Goal: Obtain resource: Obtain resource

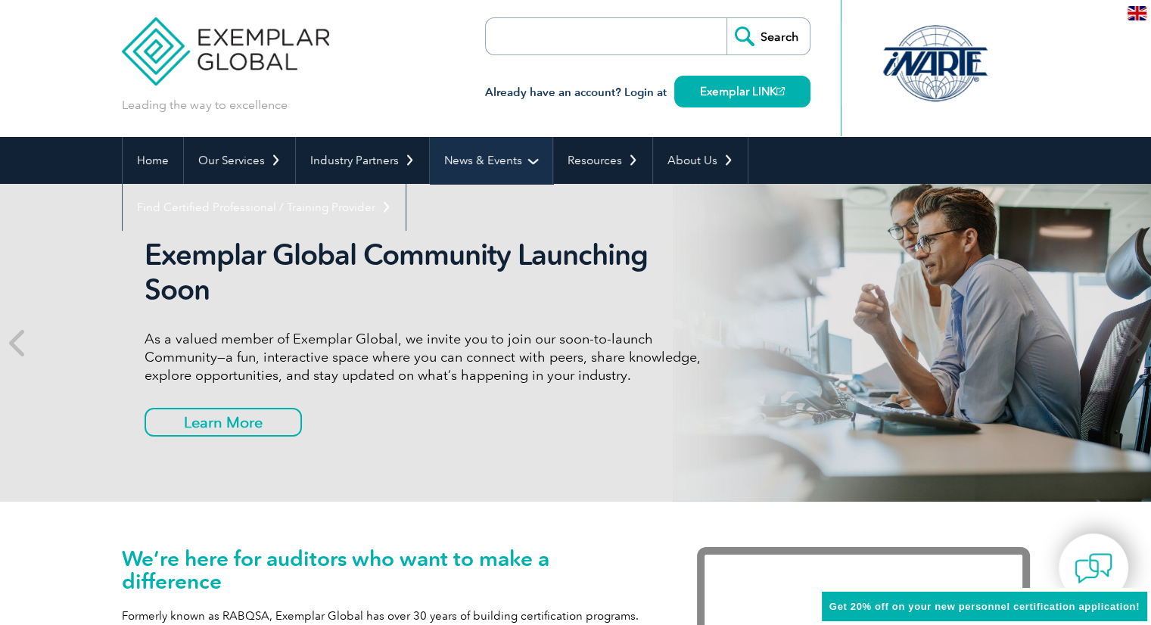
scroll to position [11, 0]
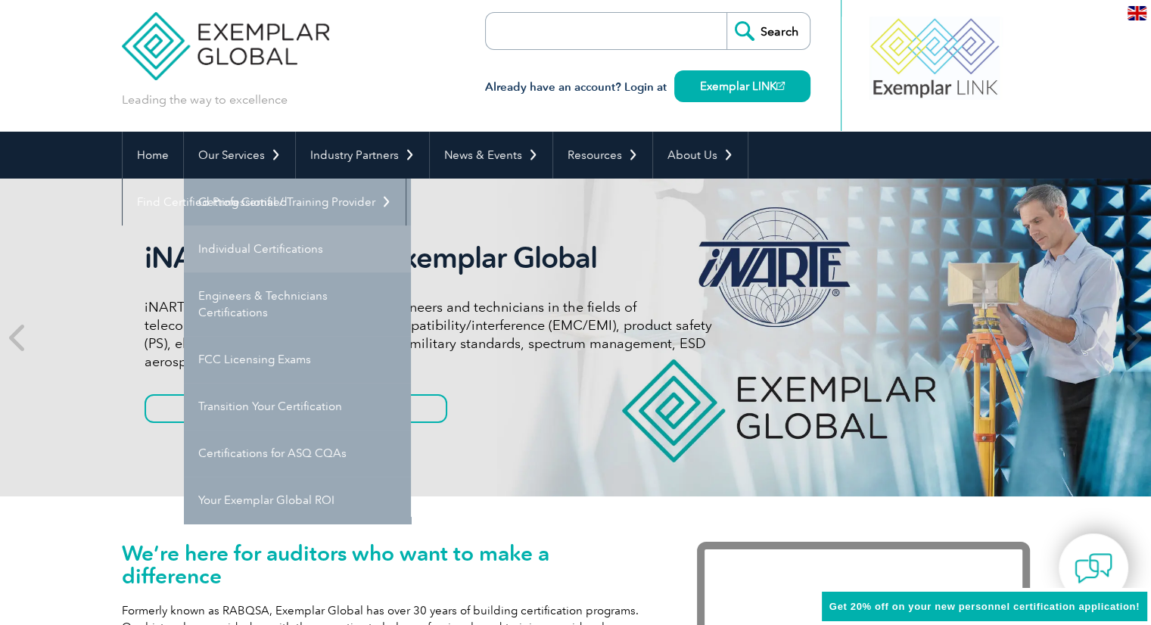
click at [279, 258] on link "Individual Certifications" at bounding box center [297, 249] width 227 height 47
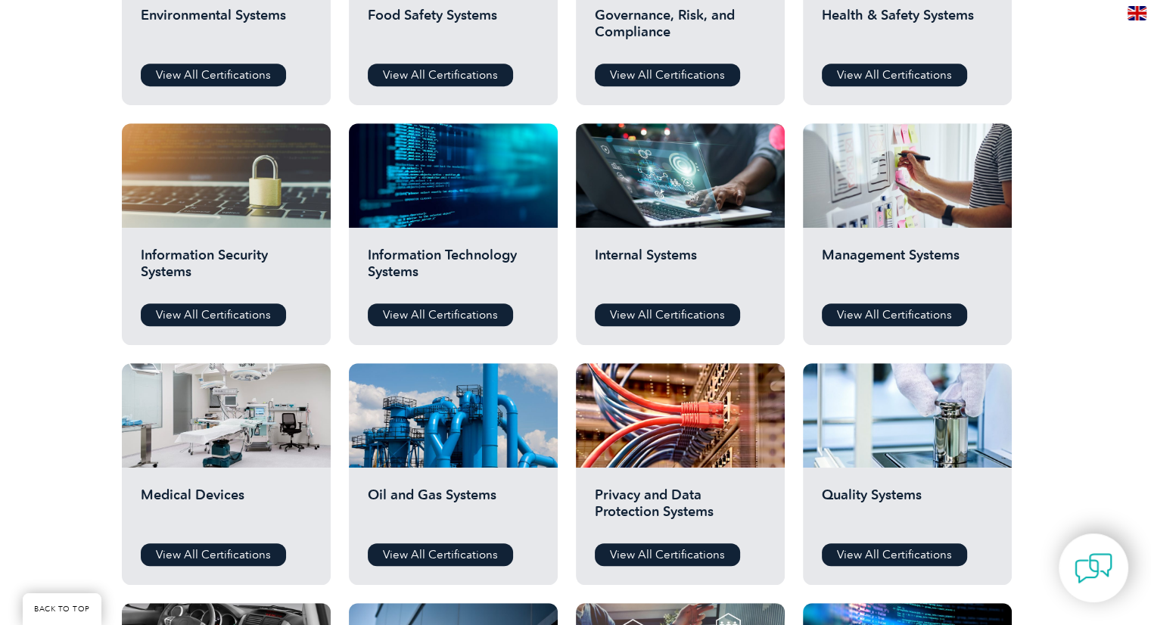
scroll to position [699, 0]
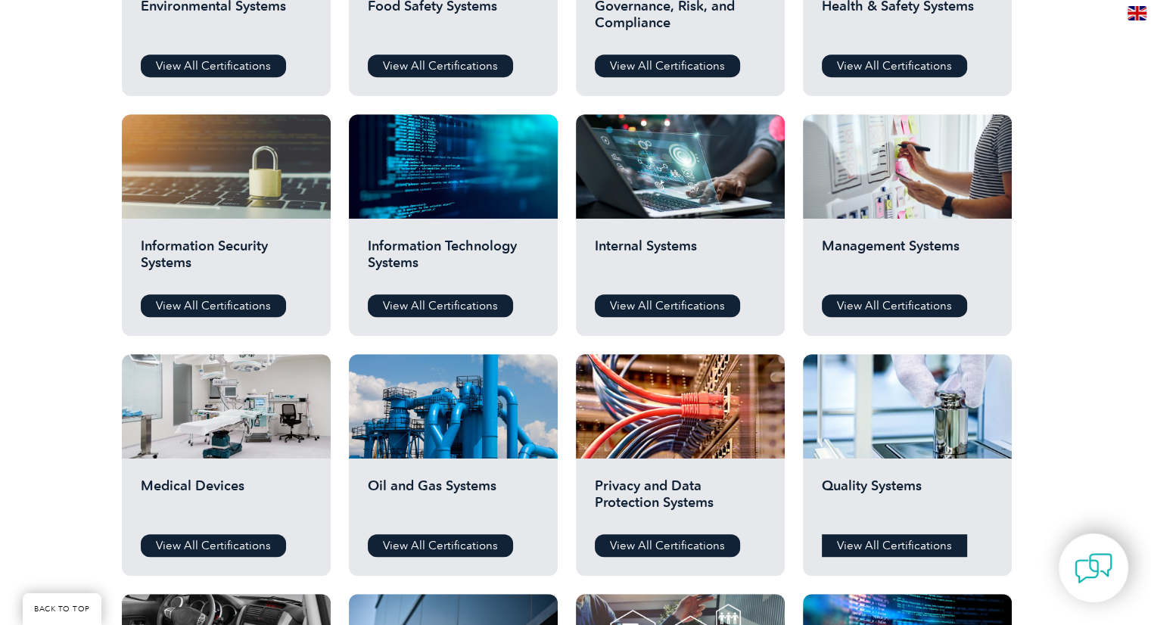
click at [920, 544] on link "View All Certifications" at bounding box center [894, 545] width 145 height 23
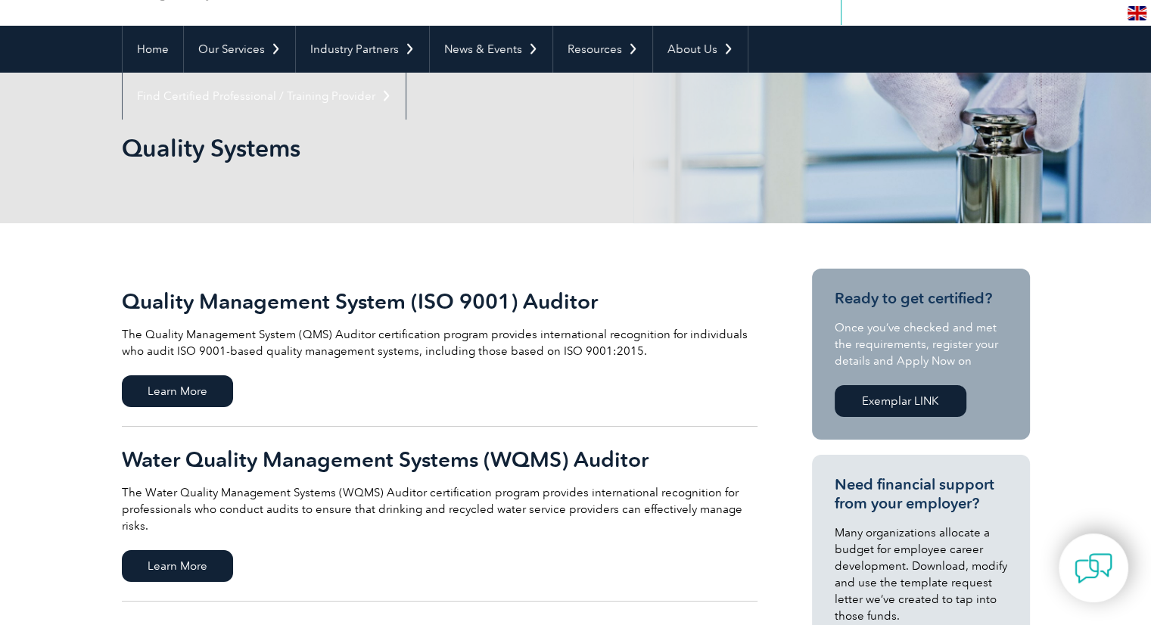
scroll to position [136, 0]
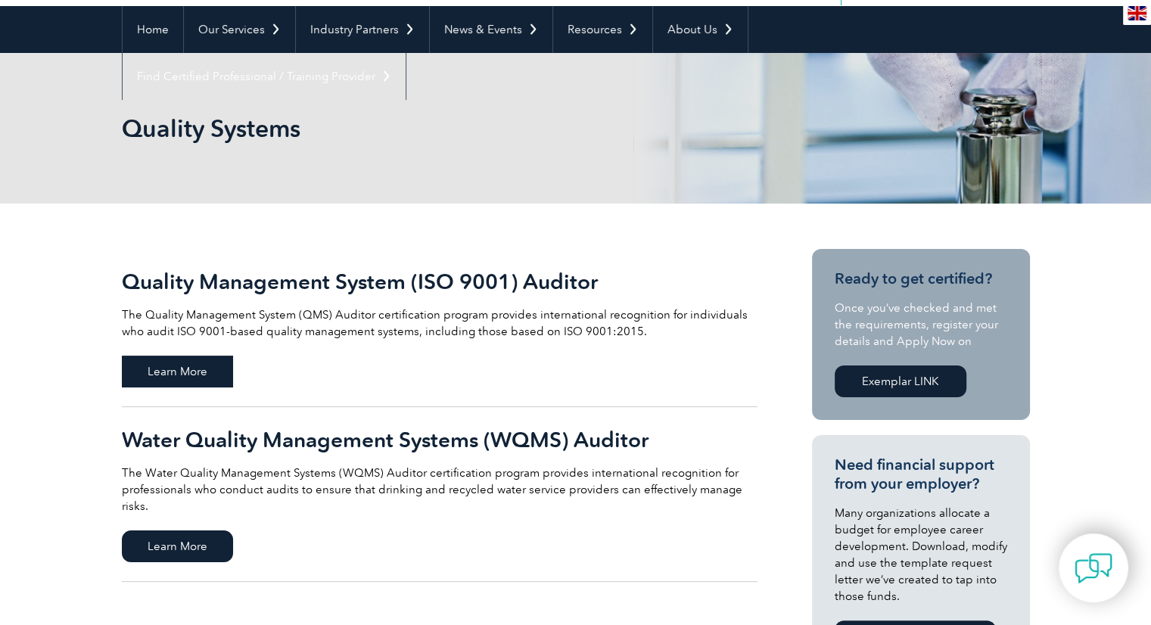
click at [163, 377] on span "Learn More" at bounding box center [177, 372] width 111 height 32
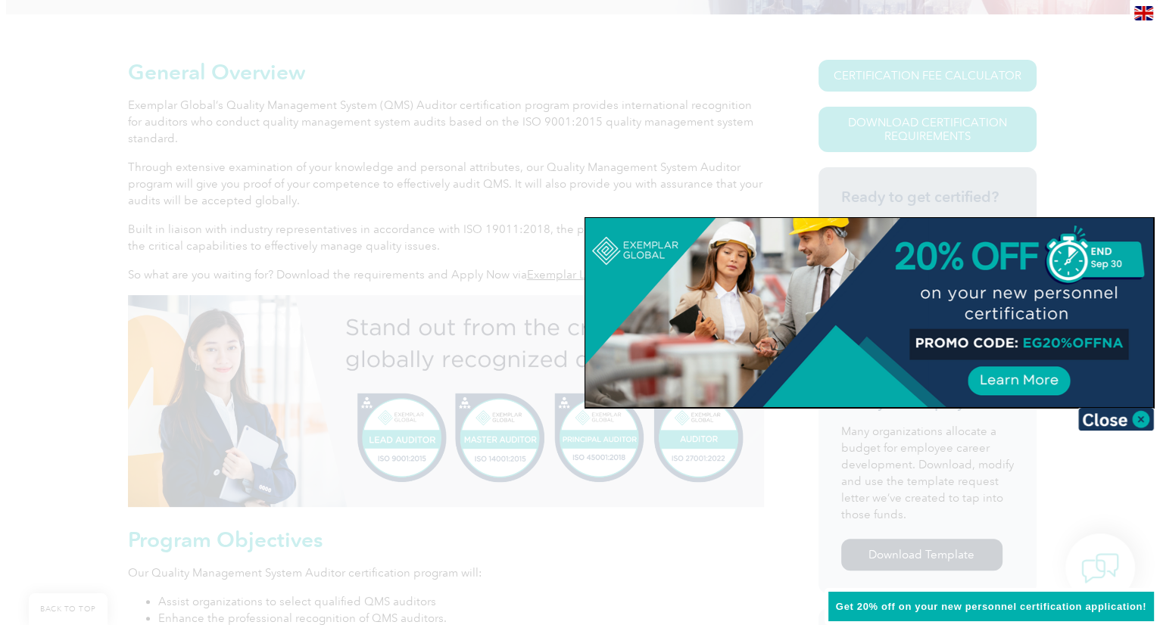
scroll to position [326, 0]
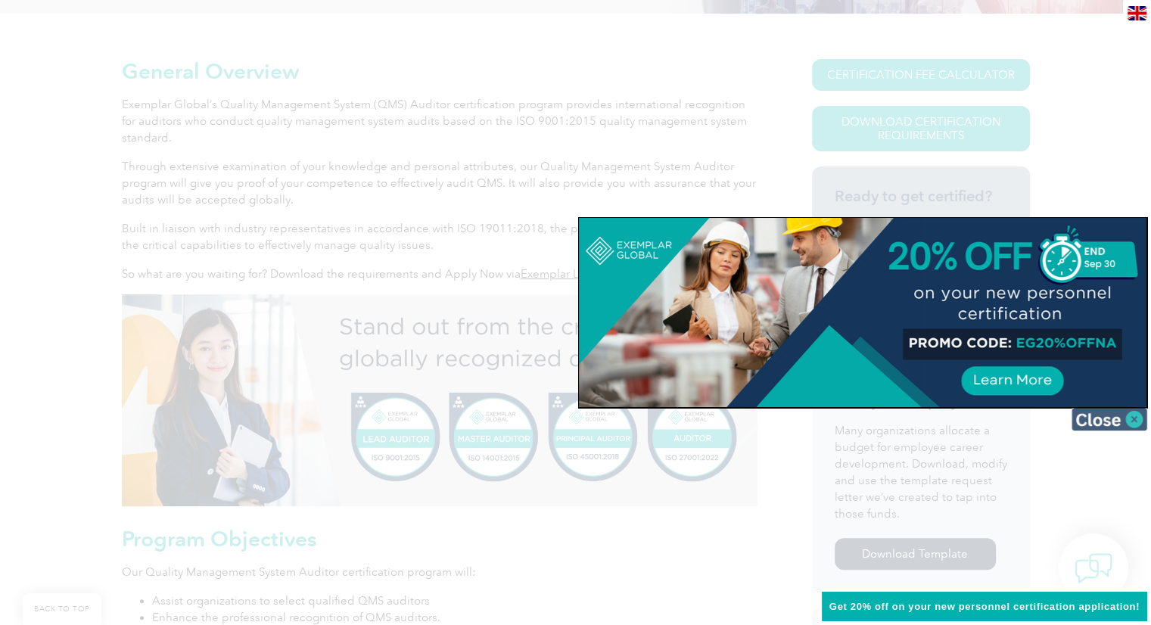
click at [1119, 416] on img at bounding box center [1110, 419] width 76 height 23
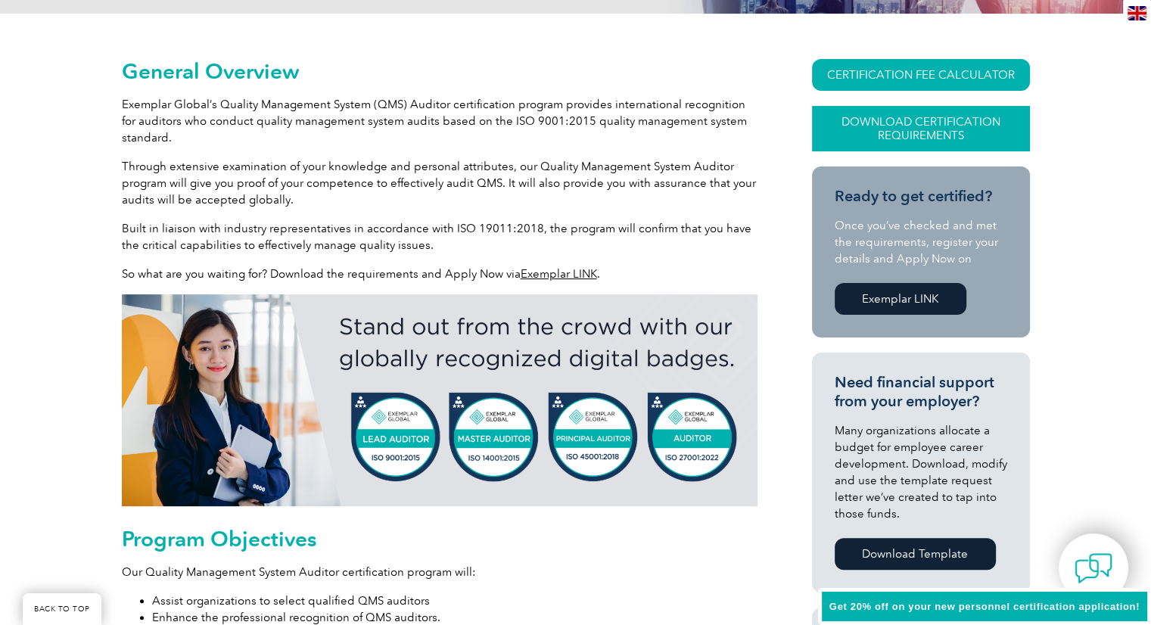
click at [966, 130] on link "Download Certification Requirements" at bounding box center [921, 128] width 218 height 45
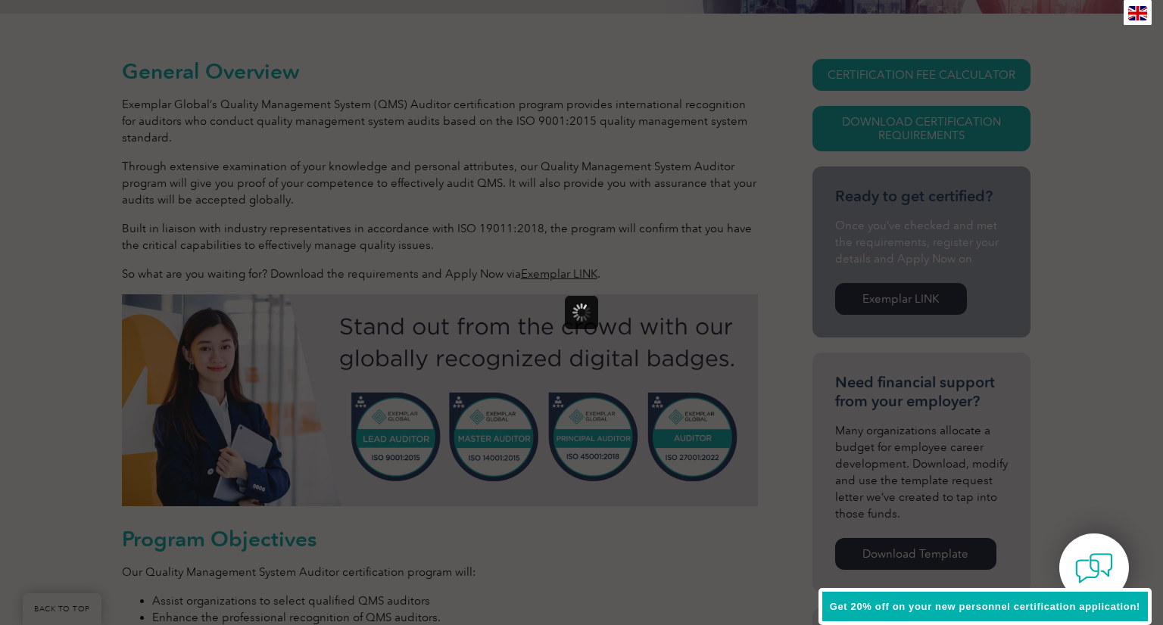
scroll to position [0, 0]
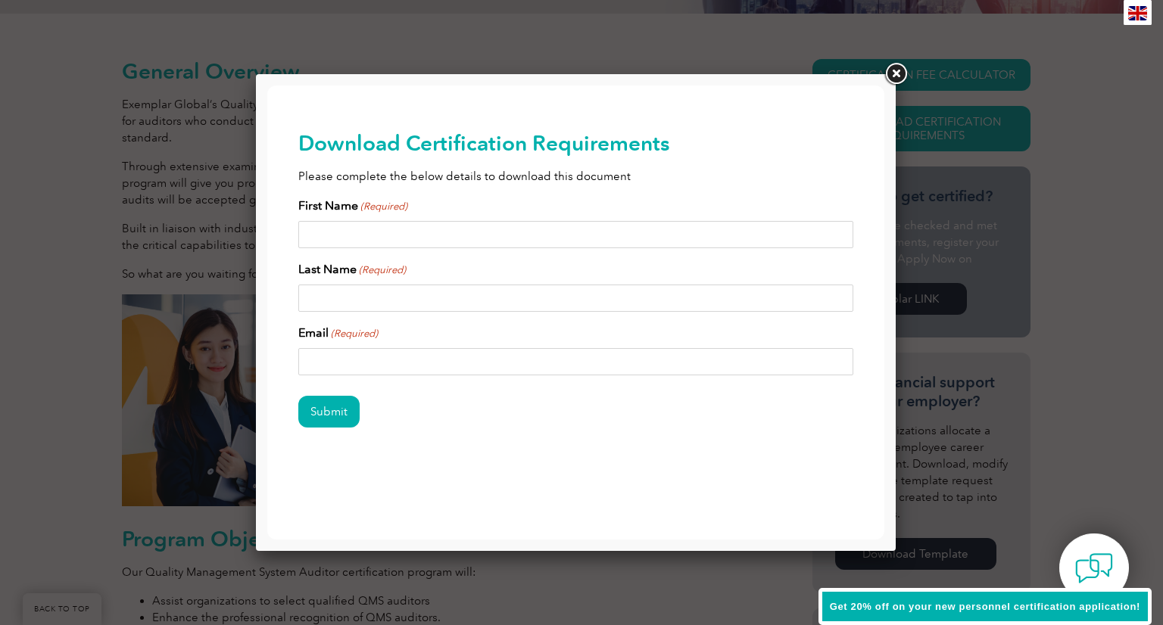
click at [524, 234] on input "First Name (Required)" at bounding box center [576, 234] width 556 height 27
type input "[PERSON_NAME]"
type input "[PERSON_NAME][EMAIL_ADDRESS][DOMAIN_NAME]"
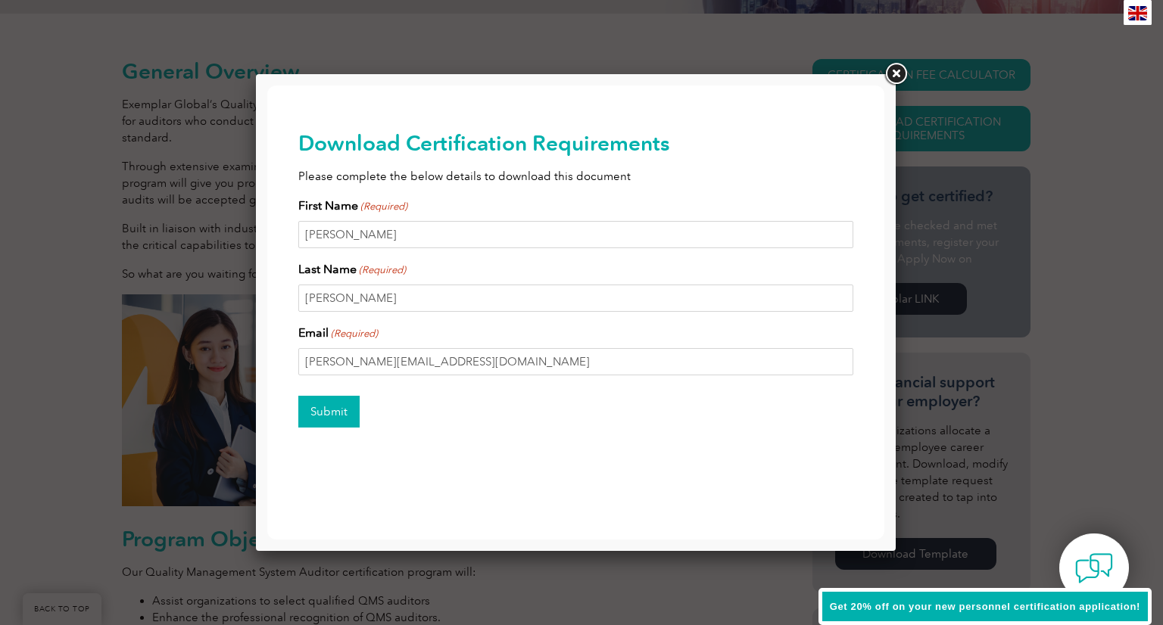
click at [308, 419] on input "Submit" at bounding box center [328, 412] width 61 height 32
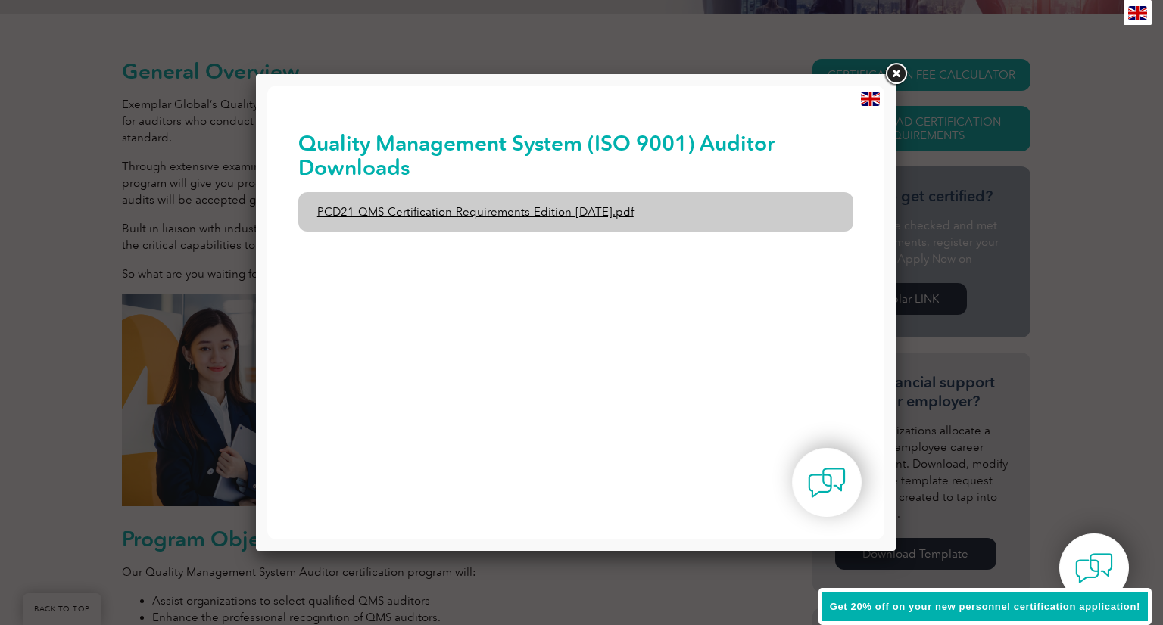
click at [529, 210] on link "PCD21-QMS-Certification-Requirements-Edition-[DATE].pdf" at bounding box center [576, 211] width 556 height 39
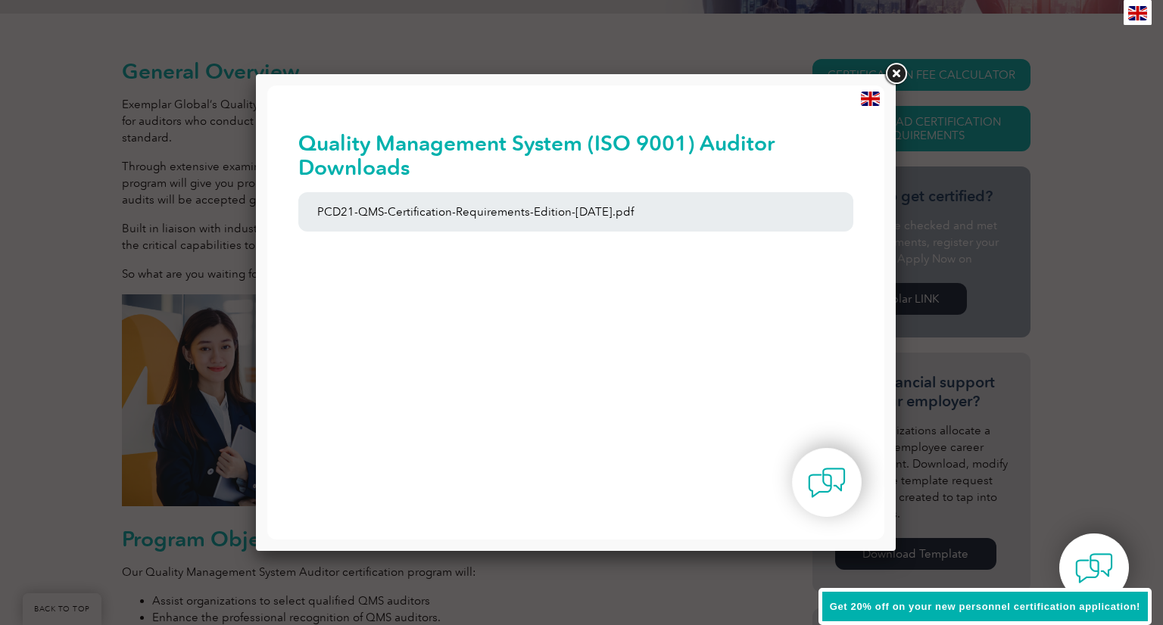
click at [902, 67] on link at bounding box center [895, 74] width 27 height 27
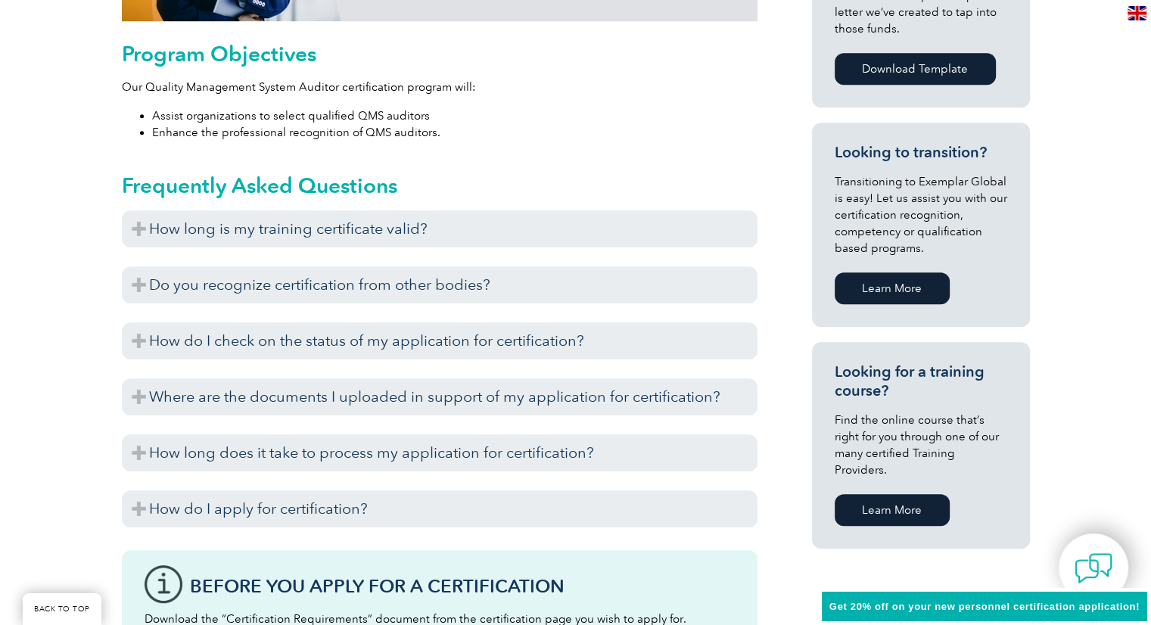
scroll to position [814, 0]
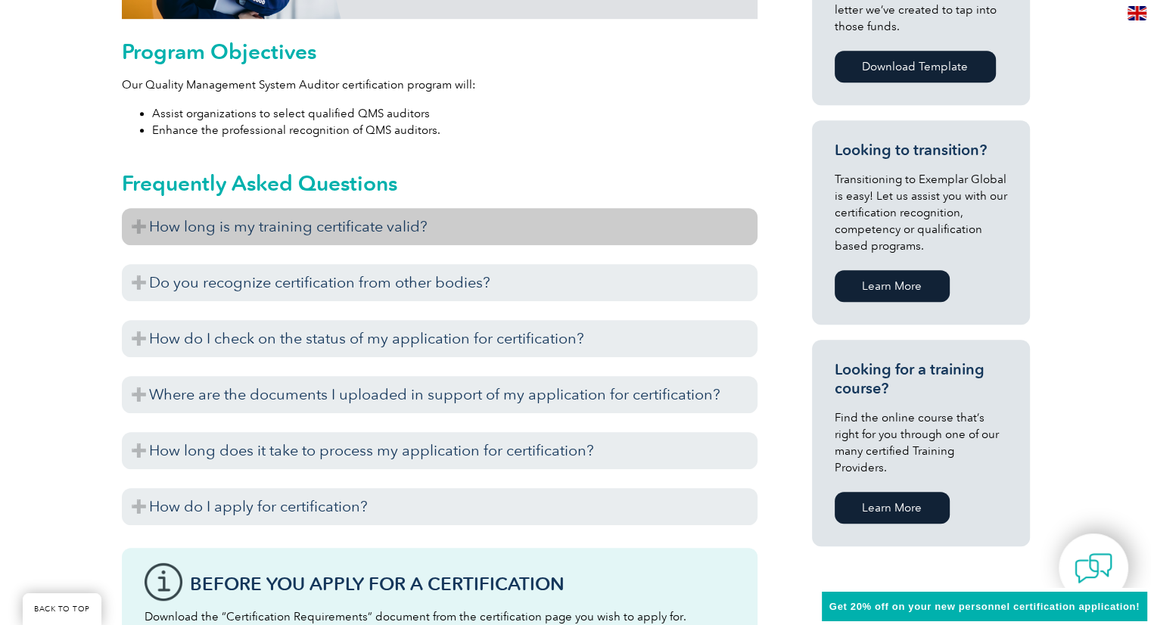
click at [142, 230] on h3 "How long is my training certificate valid?" at bounding box center [440, 226] width 636 height 37
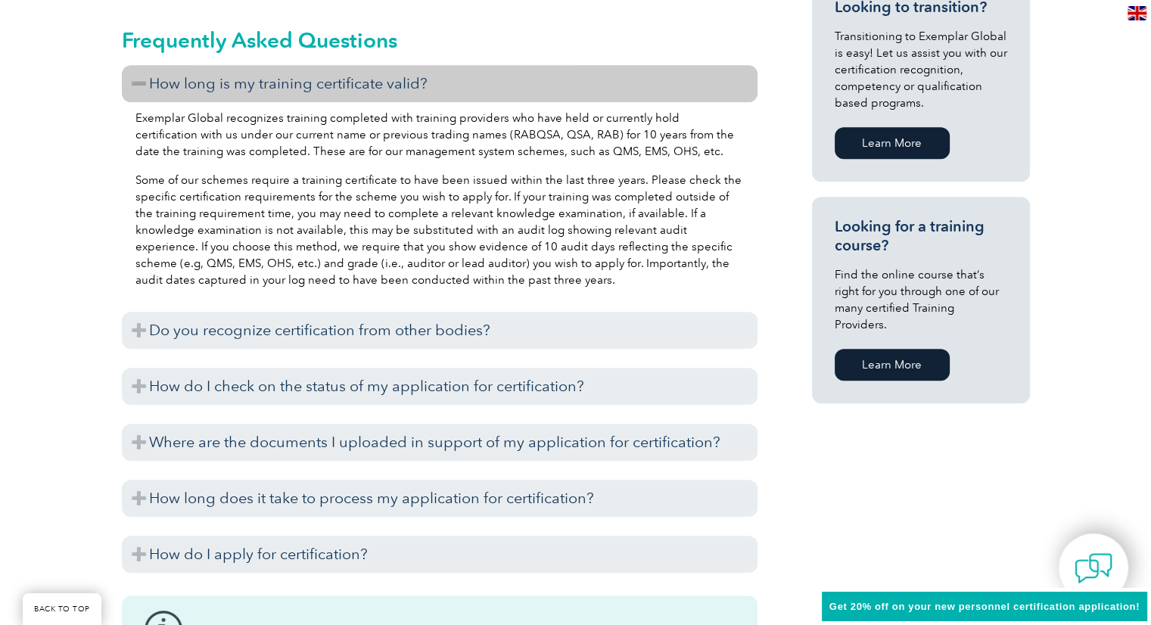
scroll to position [961, 0]
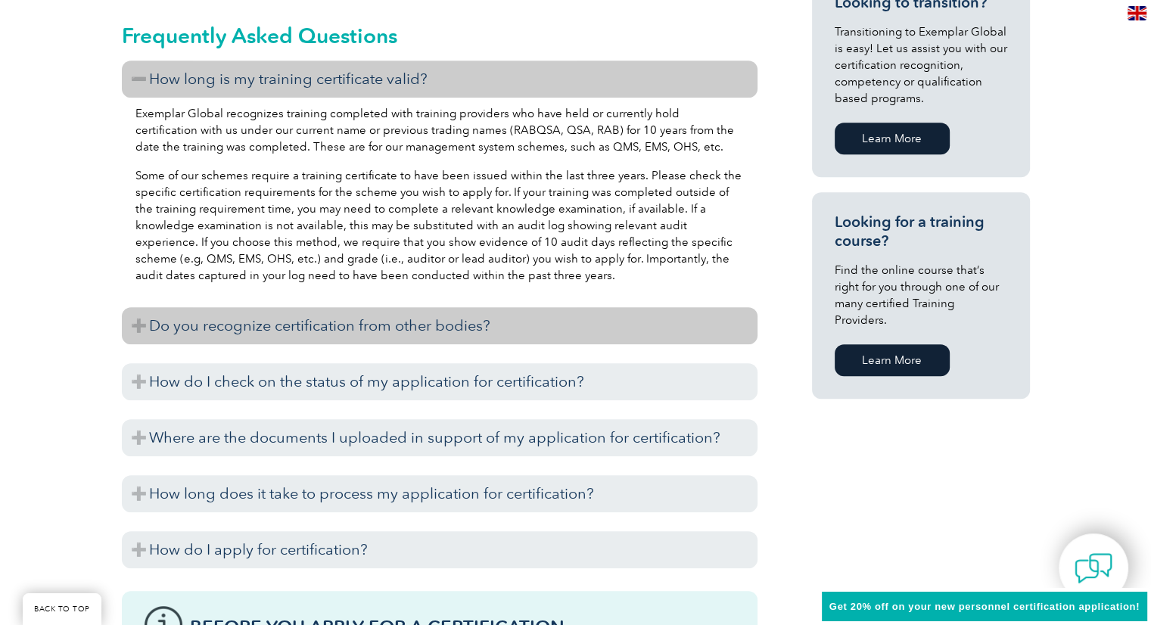
click at [311, 332] on h3 "Do you recognize certification from other bodies?" at bounding box center [440, 325] width 636 height 37
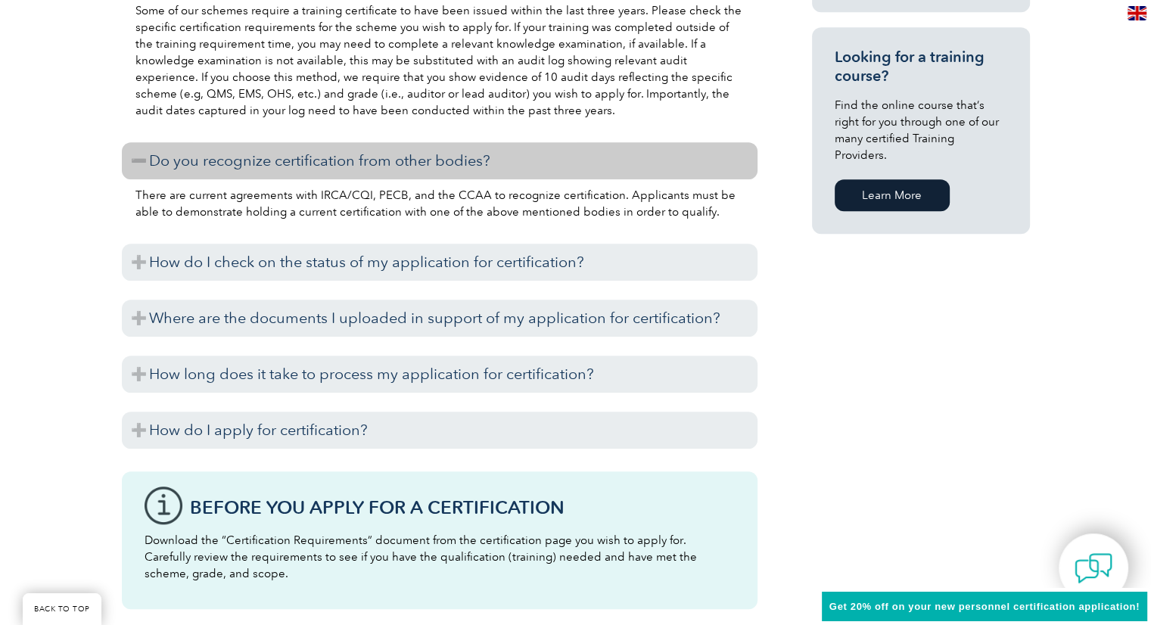
scroll to position [1135, 0]
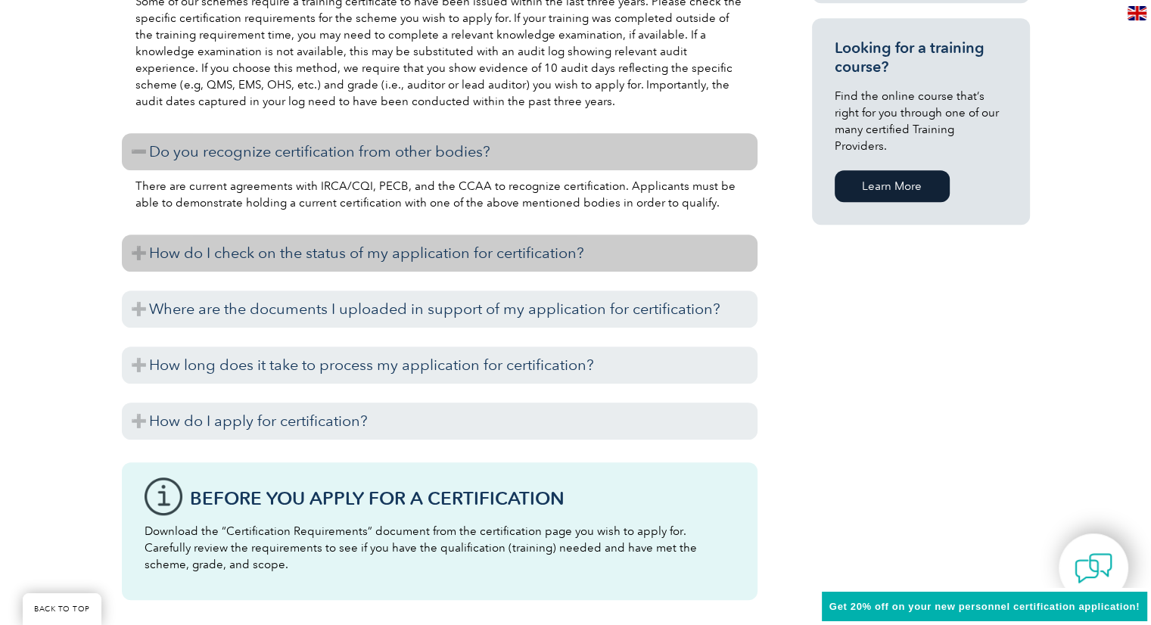
click at [393, 256] on h3 "How do I check on the status of my application for certification?" at bounding box center [440, 253] width 636 height 37
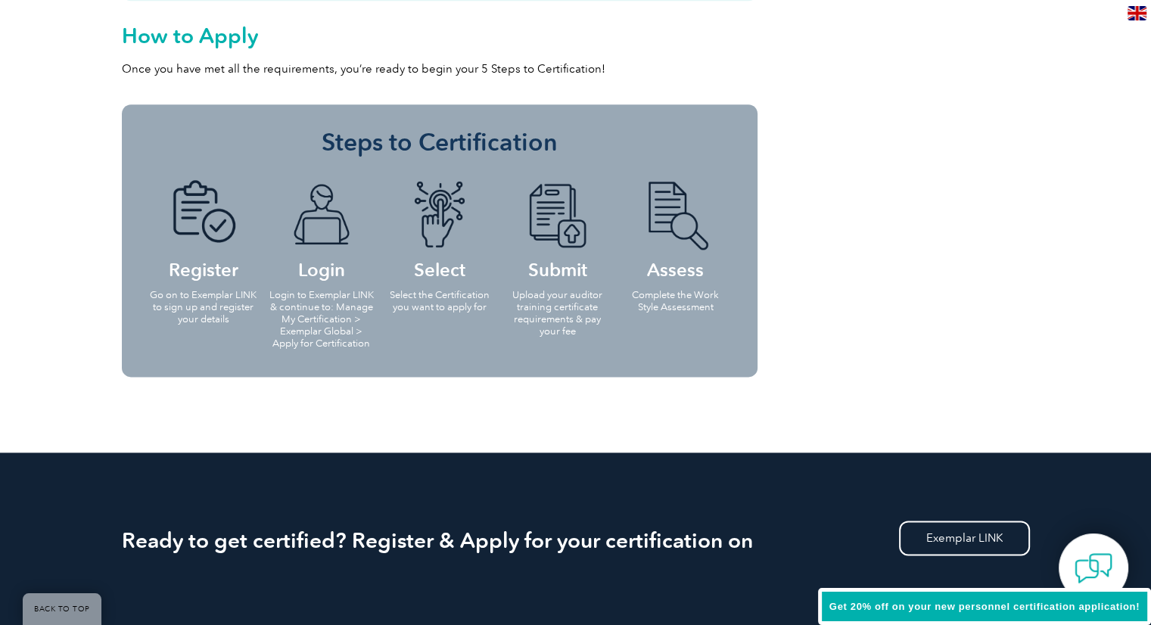
scroll to position [1838, 0]
